Goal: Find specific page/section: Find specific page/section

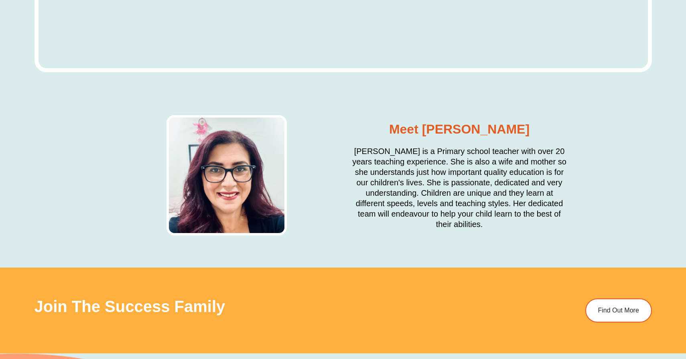
scroll to position [3464, 0]
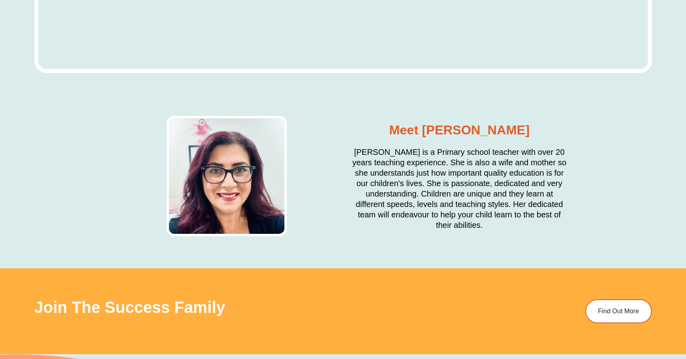
click at [394, 171] on h2 "[PERSON_NAME] is a Primary school teacher with over 20 years teaching experienc…" at bounding box center [459, 188] width 217 height 83
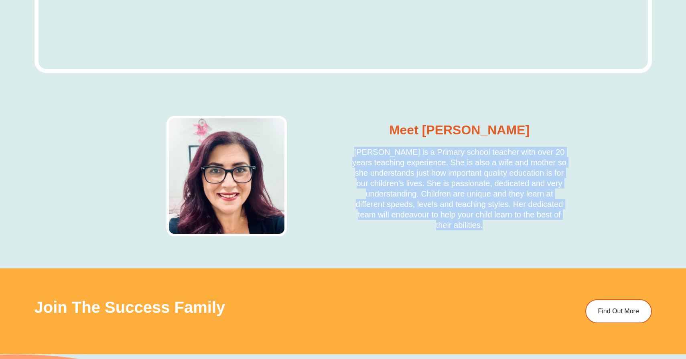
click at [394, 171] on h2 "[PERSON_NAME] is a Primary school teacher with over 20 years teaching experienc…" at bounding box center [459, 188] width 217 height 83
click at [415, 183] on h2 "[PERSON_NAME] is a Primary school teacher with over 20 years teaching experienc…" at bounding box center [459, 188] width 217 height 83
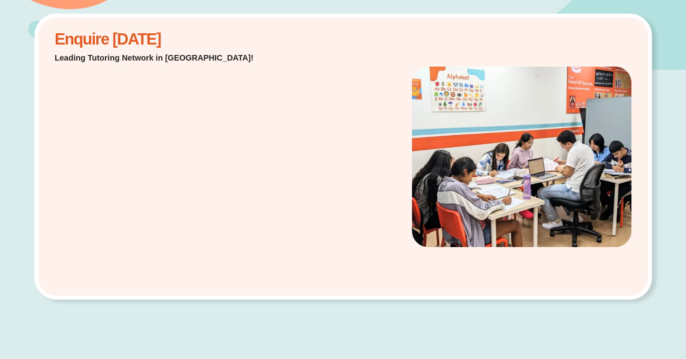
scroll to position [0, 0]
